Goal: Task Accomplishment & Management: Use online tool/utility

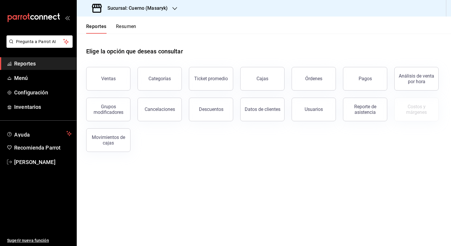
click at [152, 14] on div "Sucursal: Cuerno (Masaryk)" at bounding box center [131, 8] width 98 height 17
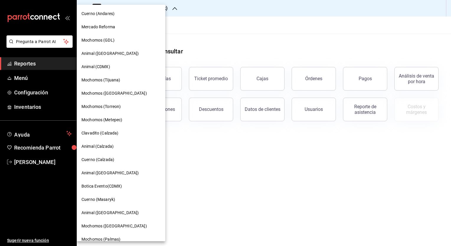
click at [243, 41] on div at bounding box center [225, 123] width 451 height 246
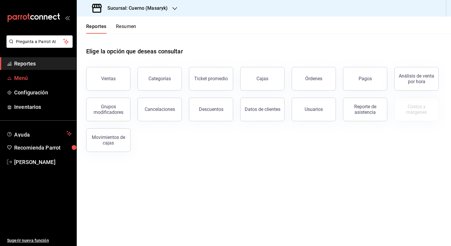
drag, startPoint x: 44, startPoint y: 81, endPoint x: 21, endPoint y: 77, distance: 23.1
click at [21, 77] on span "Menú" at bounding box center [43, 78] width 58 height 8
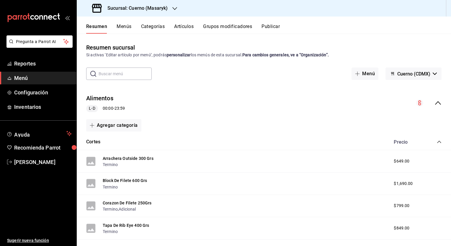
click at [422, 77] on button "Cuerno (CDMX)" at bounding box center [414, 74] width 56 height 12
click at [422, 77] on div at bounding box center [225, 123] width 451 height 246
click at [118, 29] on button "Menús" at bounding box center [124, 29] width 15 height 10
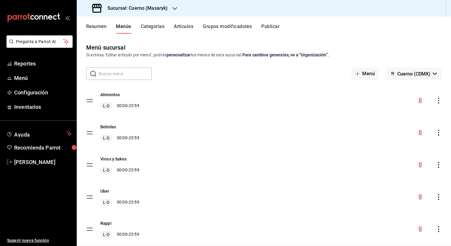
click at [155, 25] on button "Categorías" at bounding box center [153, 29] width 24 height 10
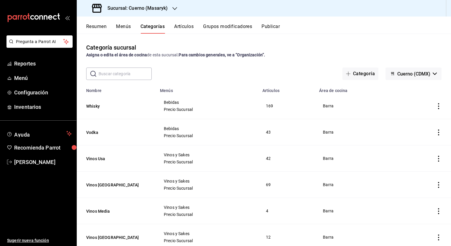
click at [191, 24] on button "Artículos" at bounding box center [183, 29] width 19 height 10
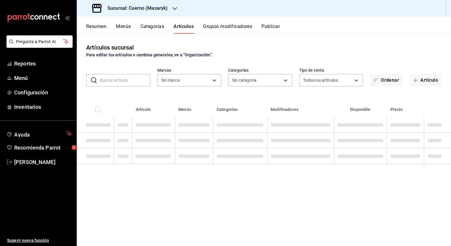
type input "4ea0d660-02b3-4785-bb88-48b5ef6e196c"
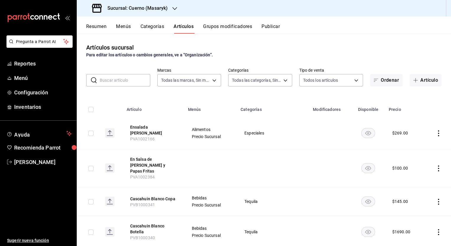
type input "c67b51a2-384c-483e-a5be-40afd3eac247,ec1a4520-4a99-4810-921e-4abf40ebc8c6,cd2d5…"
drag, startPoint x: 335, startPoint y: 82, endPoint x: 337, endPoint y: 54, distance: 28.4
click at [337, 54] on div "Para editar los artículos o cambios generales, ve a “Organización”." at bounding box center [264, 55] width 356 height 6
click at [128, 25] on button "Menús" at bounding box center [123, 29] width 15 height 10
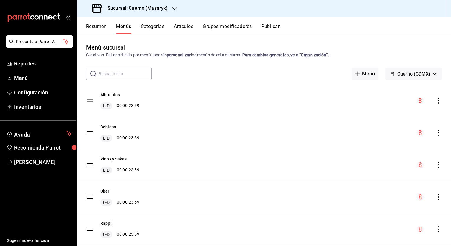
click at [438, 100] on icon "actions" at bounding box center [438, 101] width 1 height 6
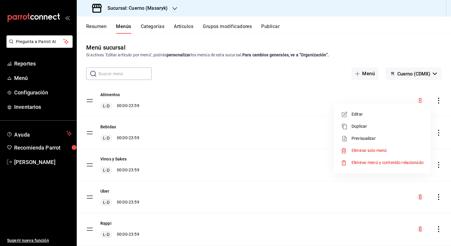
click at [383, 140] on span "Previsualizar" at bounding box center [388, 139] width 72 height 6
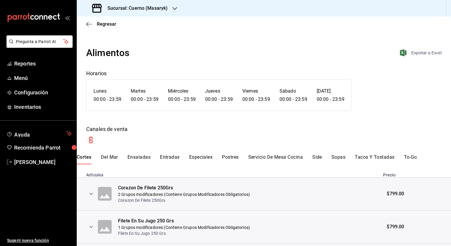
click at [420, 52] on span "Exportar a Excel" at bounding box center [421, 52] width 40 height 7
